Goal: Task Accomplishment & Management: Use online tool/utility

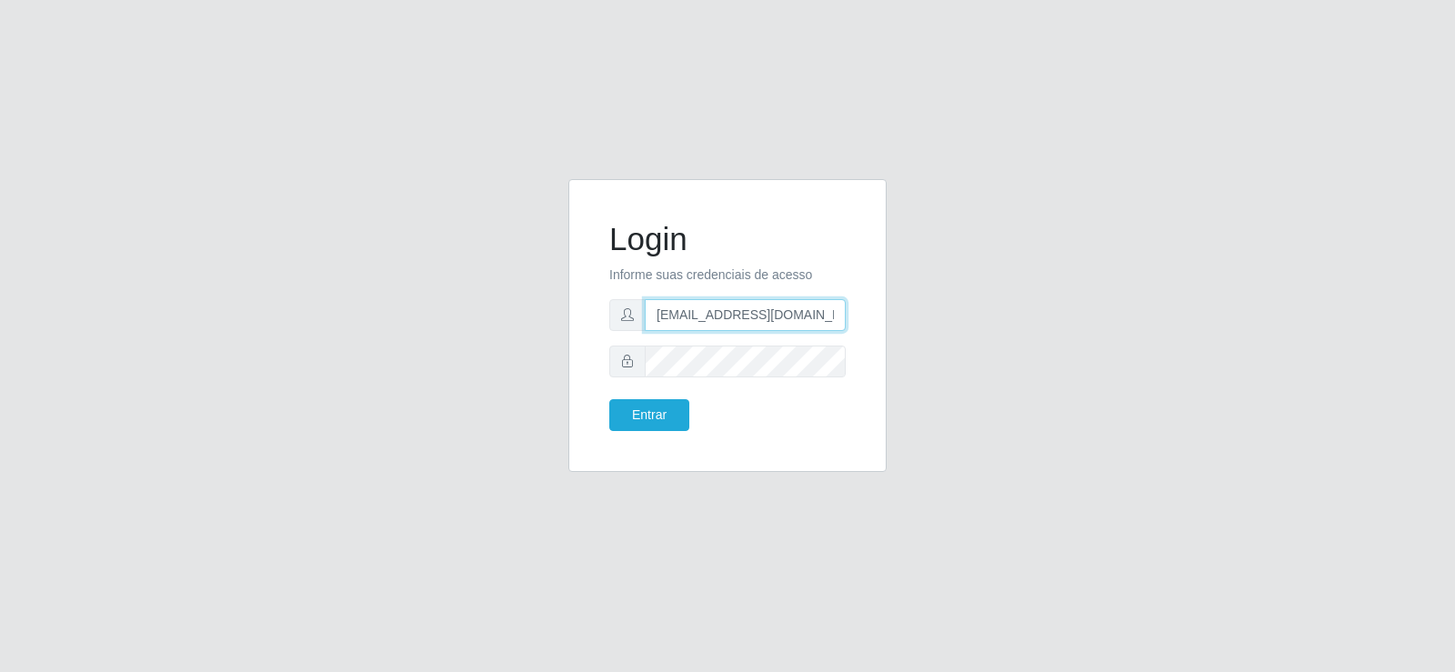
drag, startPoint x: 841, startPoint y: 322, endPoint x: 532, endPoint y: 322, distance: 309.2
click at [532, 322] on div "Login Informe suas credenciais de acesso [EMAIL_ADDRESS][DOMAIN_NAME] Entrar" at bounding box center [727, 336] width 1037 height 315
type input "m"
drag, startPoint x: 657, startPoint y: 313, endPoint x: 539, endPoint y: 324, distance: 117.8
click at [539, 324] on div "Login Informe suas credenciais de acesso m Entrar" at bounding box center [727, 336] width 1037 height 315
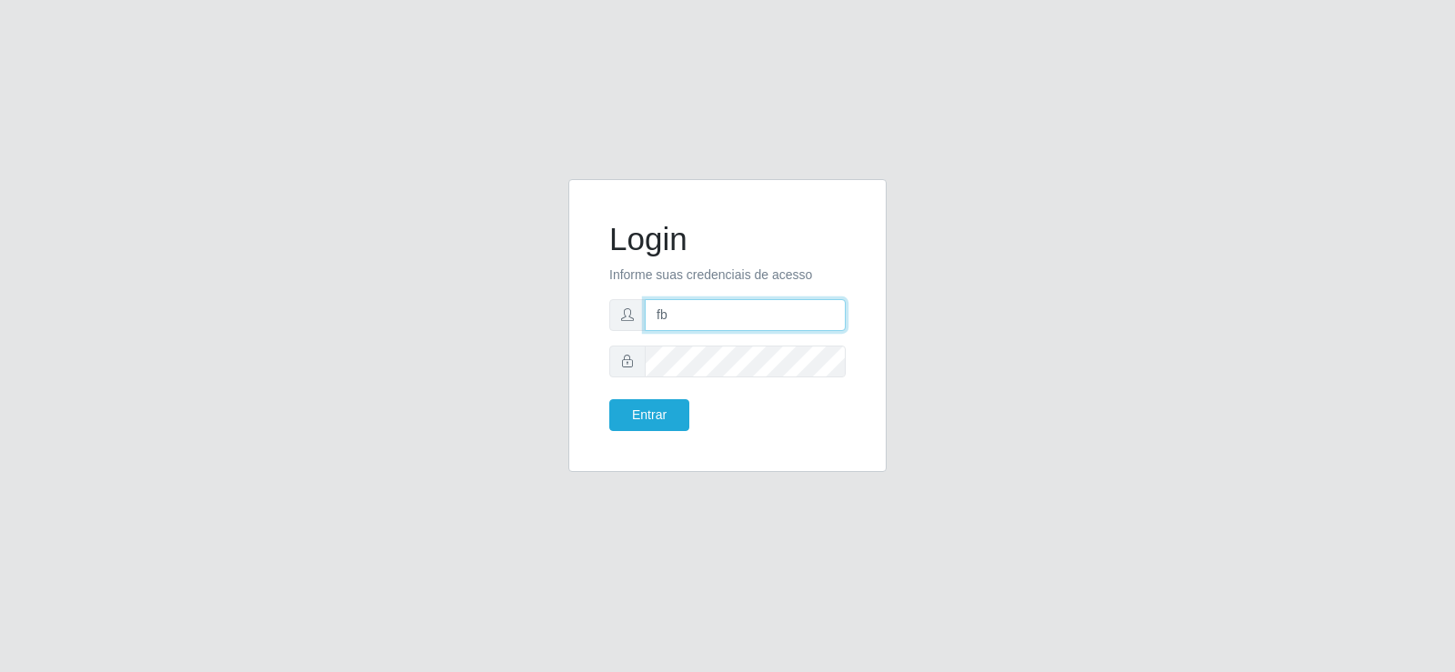
type input "[EMAIL_ADDRESS][DOMAIN_NAME]"
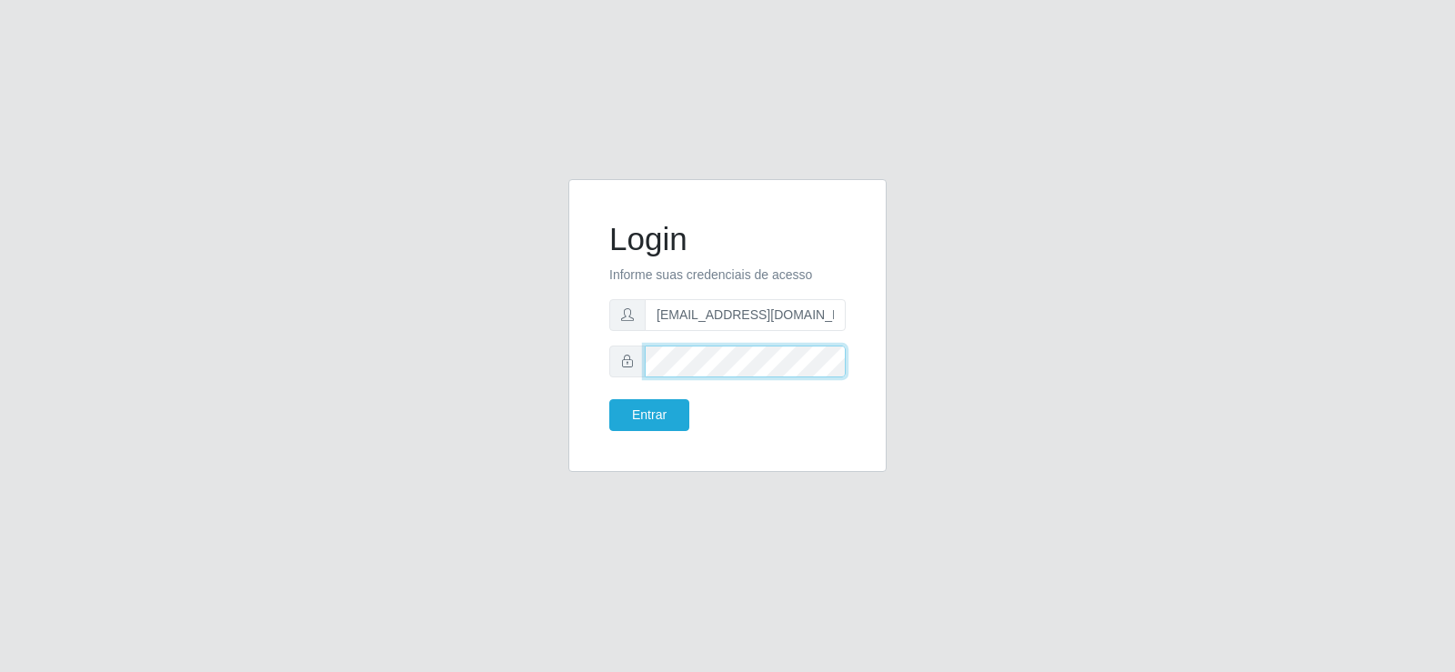
click at [569, 366] on div "Login Informe suas credenciais de acesso [EMAIL_ADDRESS][DOMAIN_NAME] Entrar" at bounding box center [727, 325] width 318 height 293
click at [612, 413] on button "Entrar" at bounding box center [649, 415] width 80 height 32
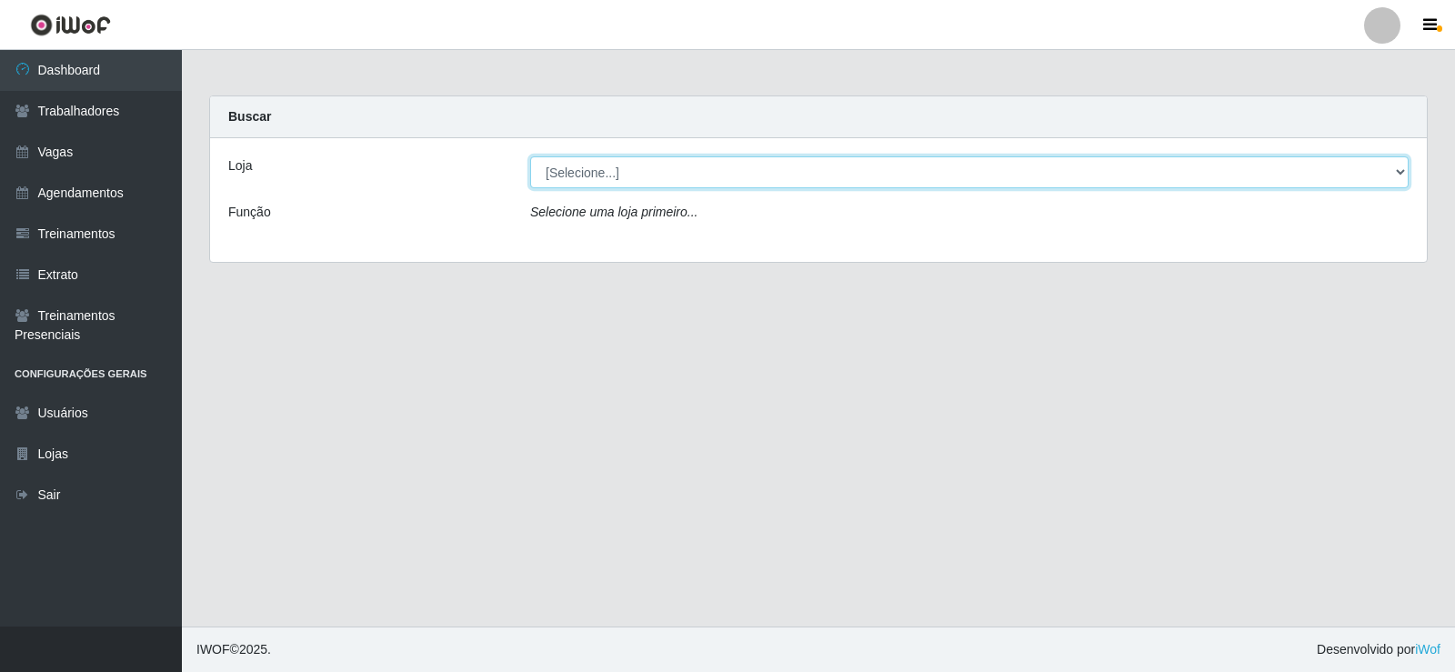
click at [819, 162] on select "[Selecione...] Supermercado Tadeu - [GEOGRAPHIC_DATA]" at bounding box center [969, 172] width 878 height 32
click at [530, 156] on select "[Selecione...] Supermercado Tadeu - [GEOGRAPHIC_DATA]" at bounding box center [969, 172] width 878 height 32
click at [808, 176] on select "[Selecione...] Supermercado Tadeu - [GEOGRAPHIC_DATA]" at bounding box center [969, 172] width 878 height 32
select select "195"
click at [530, 156] on select "[Selecione...] Supermercado Tadeu - [GEOGRAPHIC_DATA]" at bounding box center [969, 172] width 878 height 32
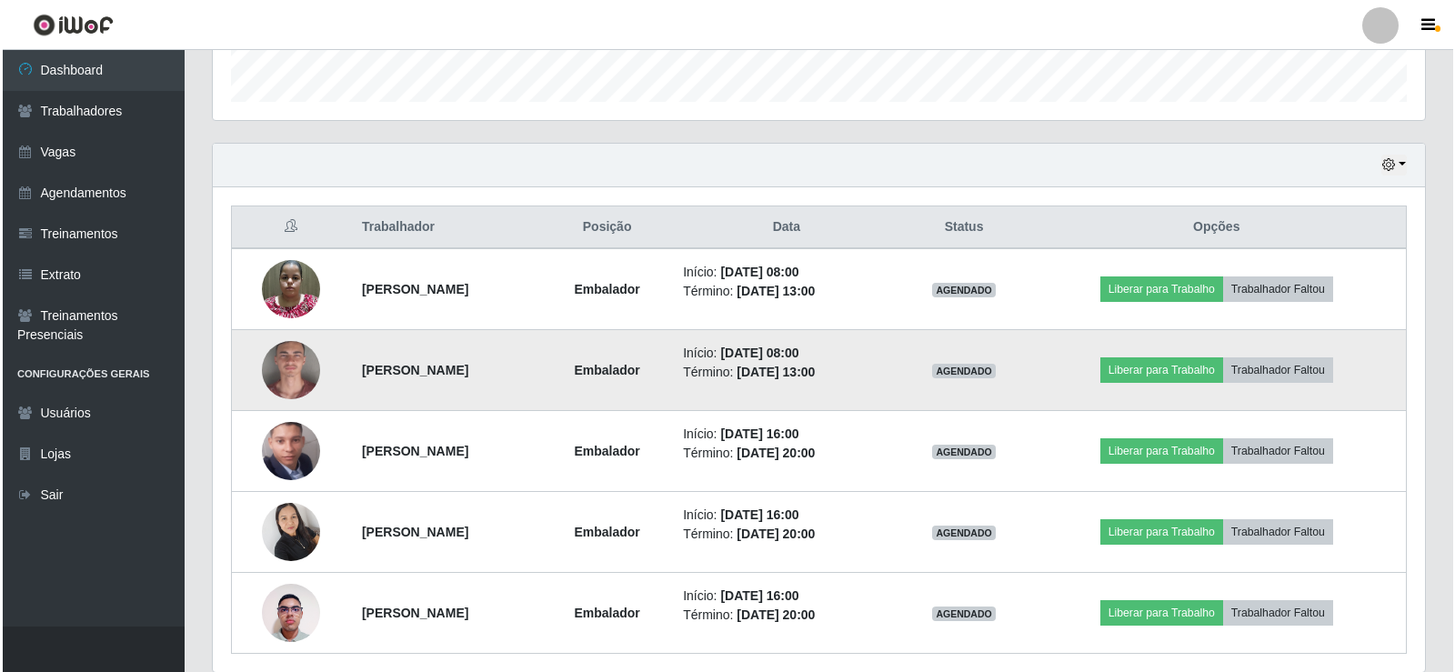
scroll to position [617, 0]
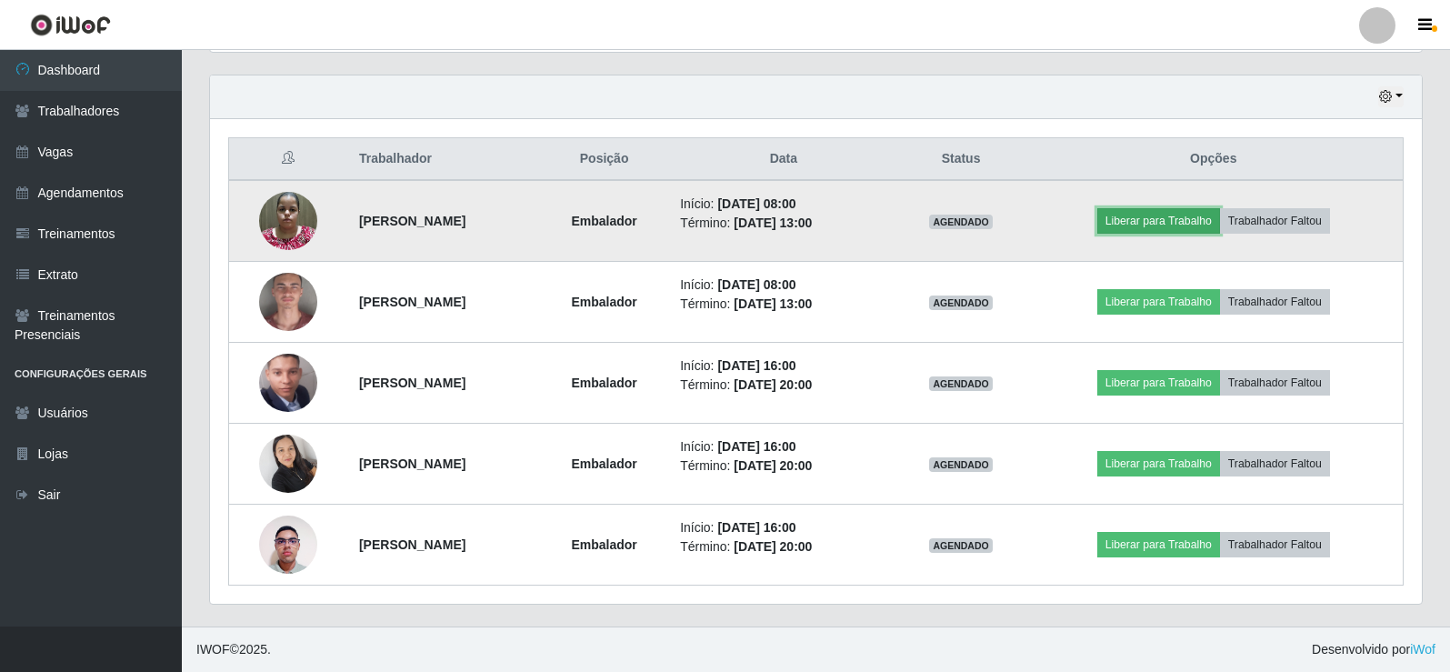
click at [1182, 218] on button "Liberar para Trabalho" at bounding box center [1159, 220] width 123 height 25
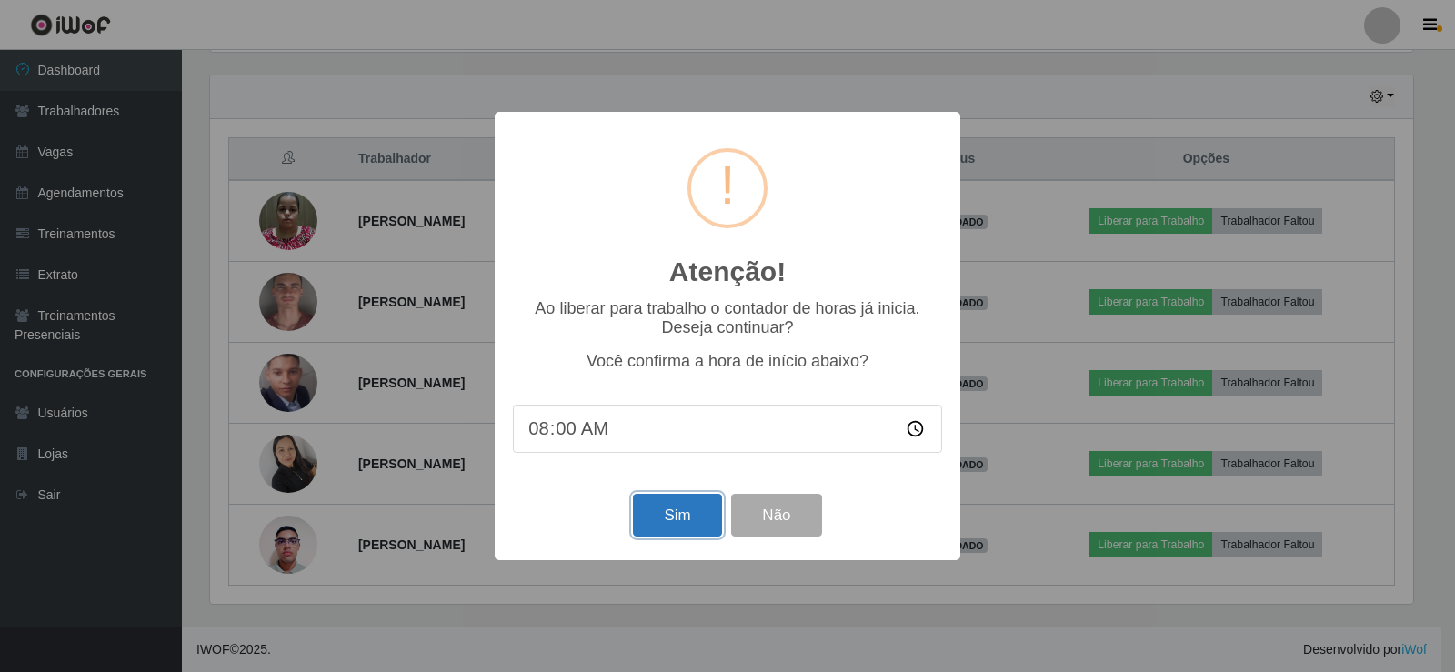
click at [667, 515] on button "Sim" at bounding box center [677, 515] width 88 height 43
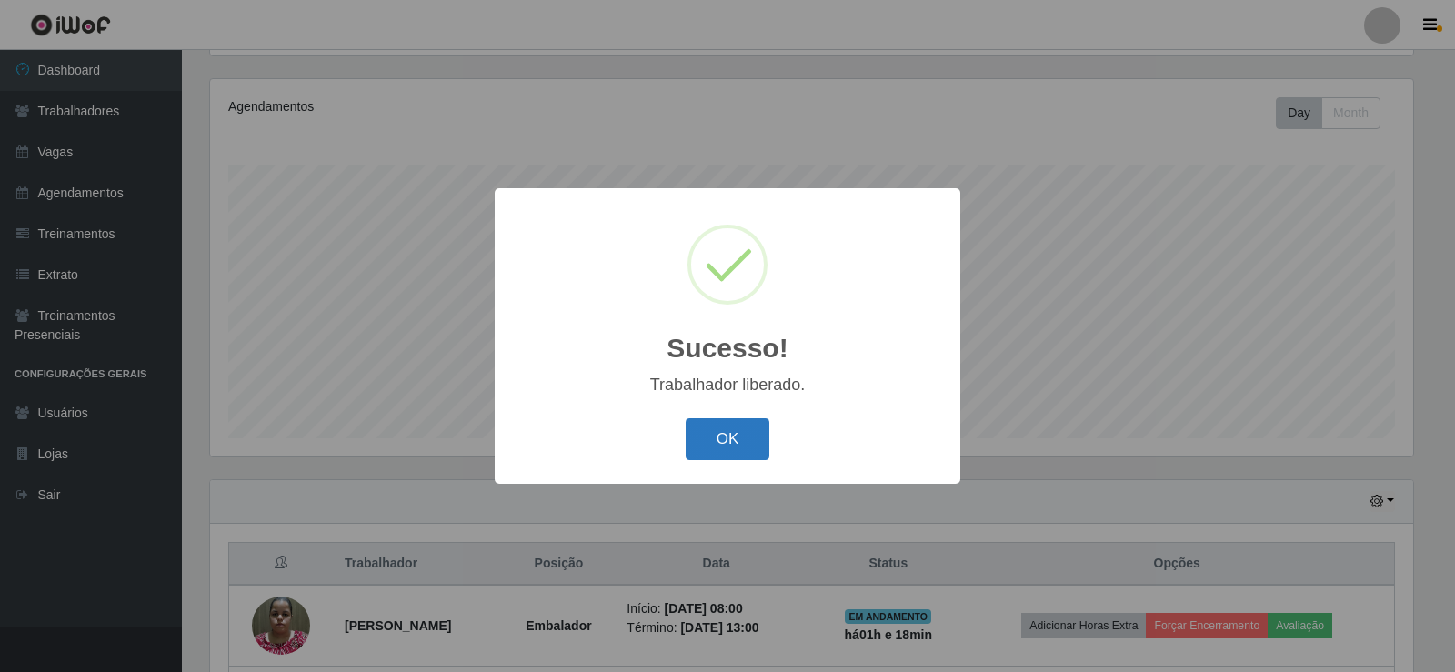
click at [729, 434] on button "OK" at bounding box center [728, 439] width 85 height 43
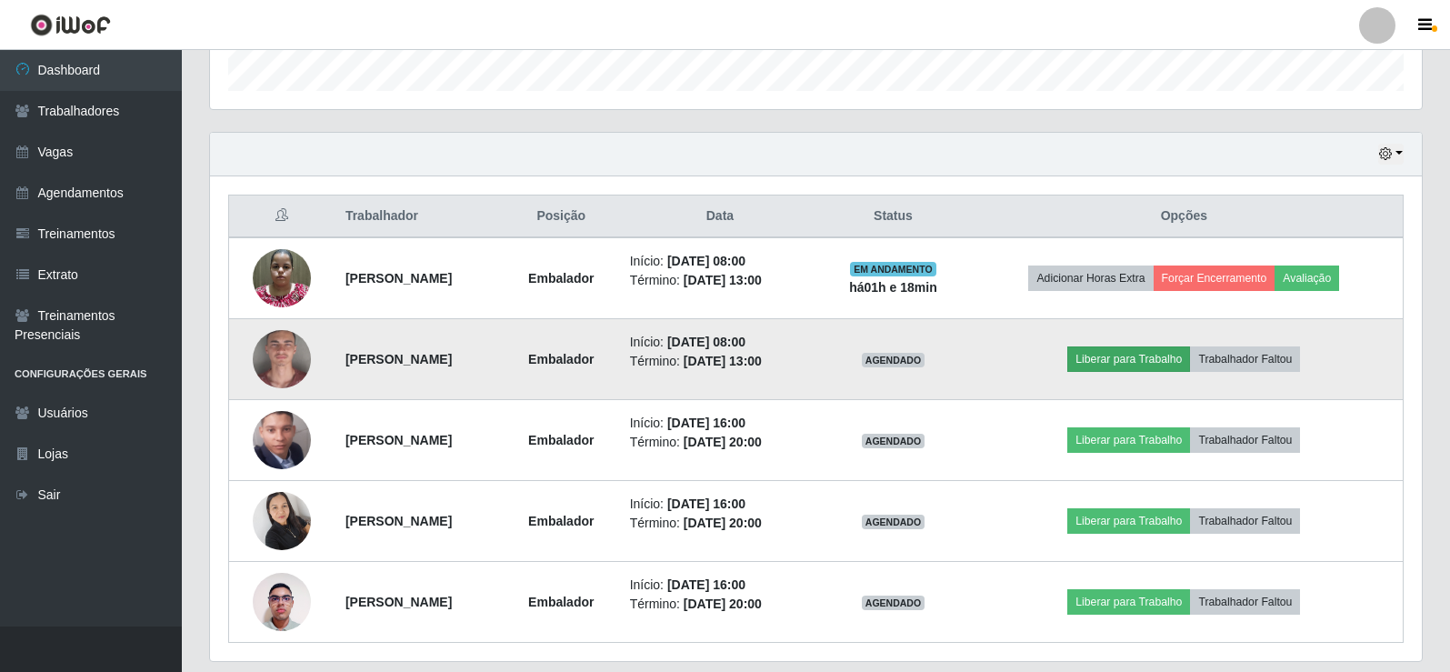
scroll to position [576, 0]
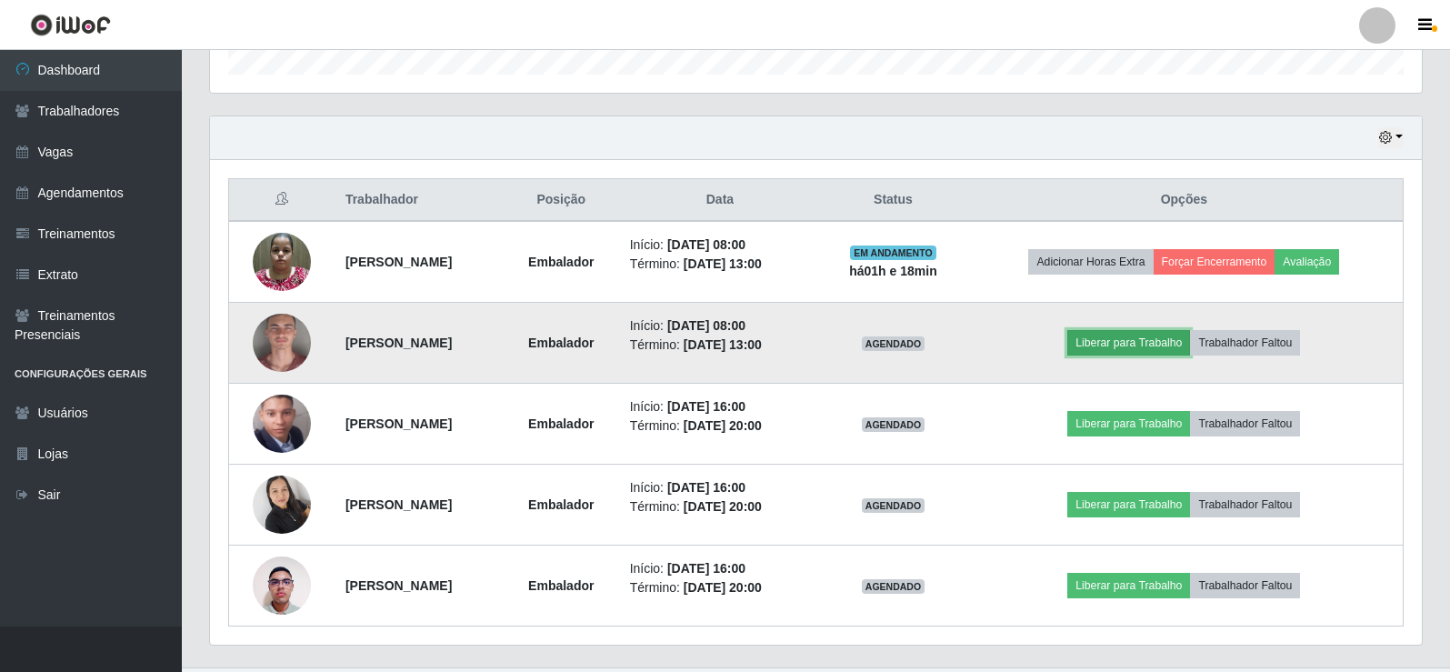
click at [1169, 344] on button "Liberar para Trabalho" at bounding box center [1129, 342] width 123 height 25
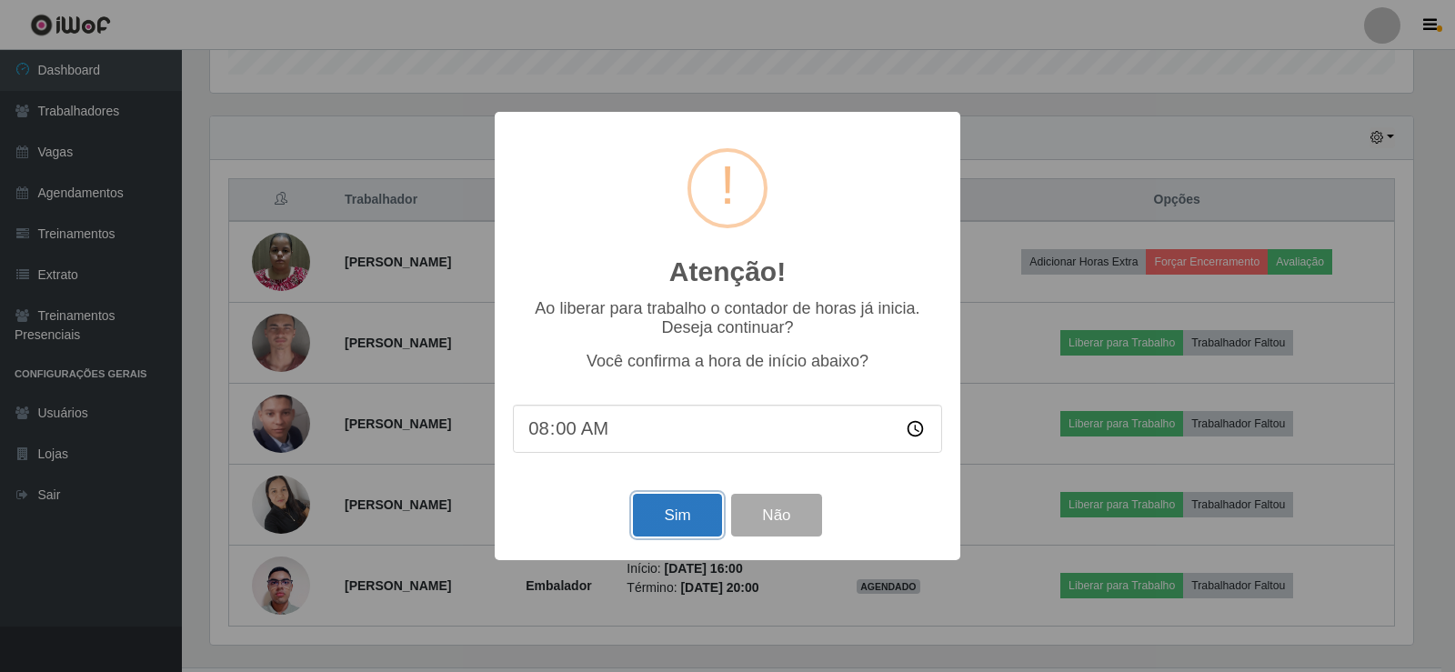
click at [671, 505] on button "Sim" at bounding box center [677, 515] width 88 height 43
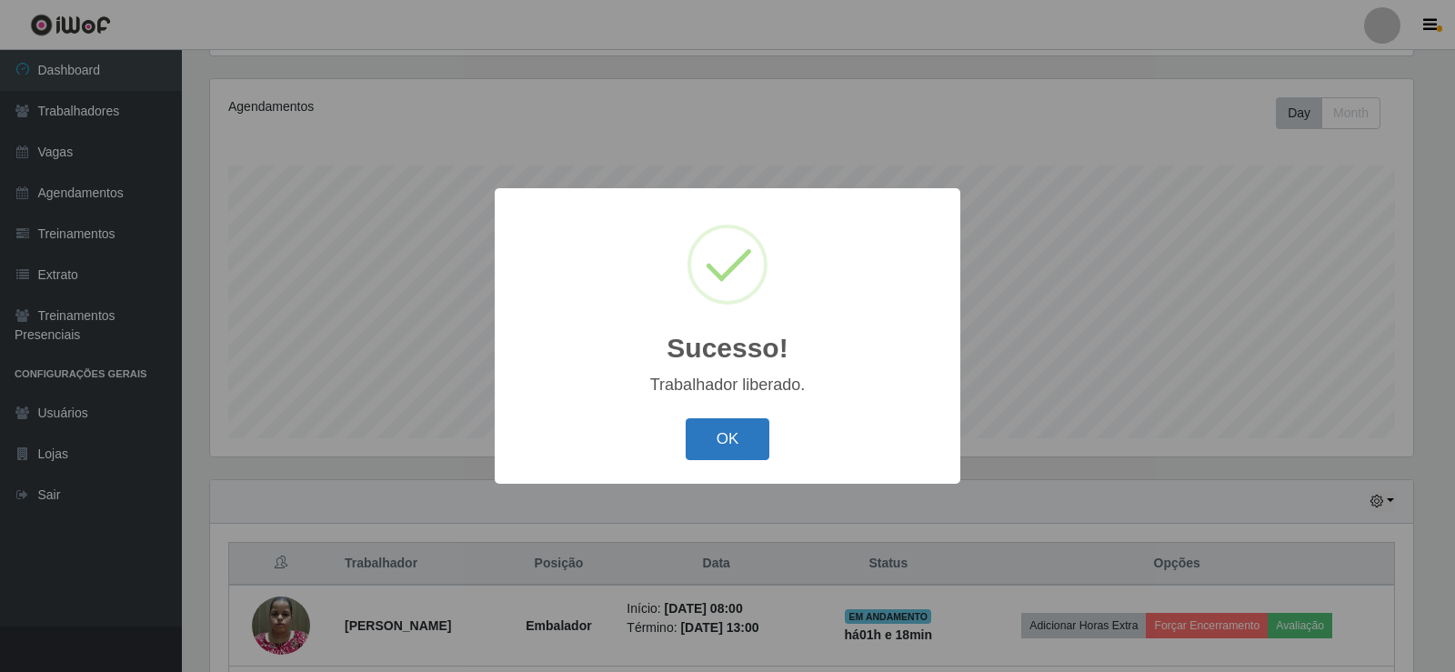
click at [728, 446] on button "OK" at bounding box center [728, 439] width 85 height 43
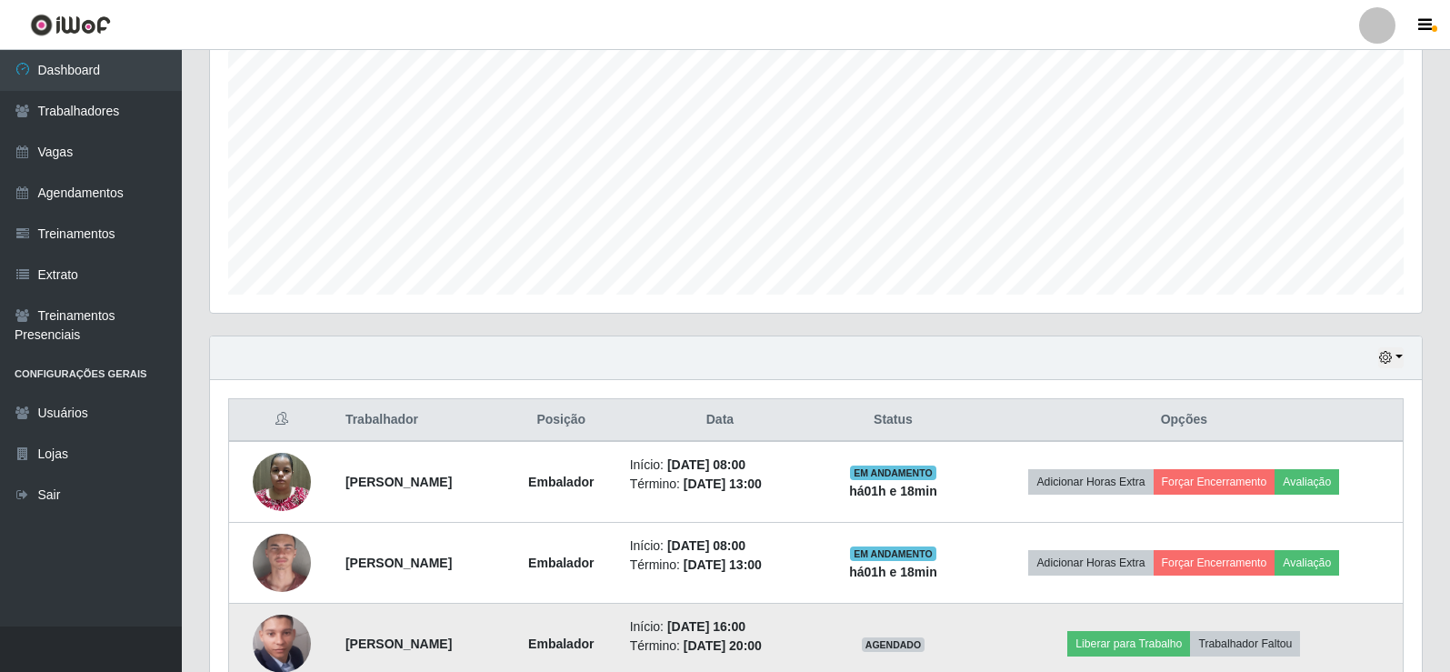
scroll to position [617, 0]
